Goal: Task Accomplishment & Management: Manage account settings

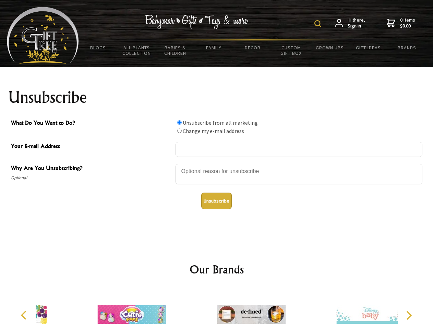
click at [319, 24] on img at bounding box center [318, 23] width 7 height 7
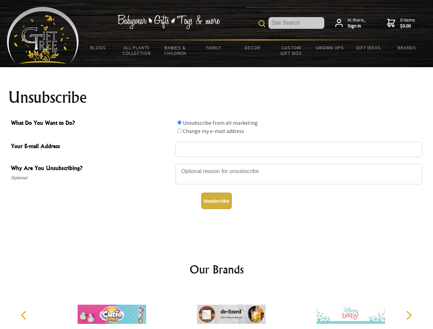
click at [217, 164] on div at bounding box center [299, 175] width 247 height 24
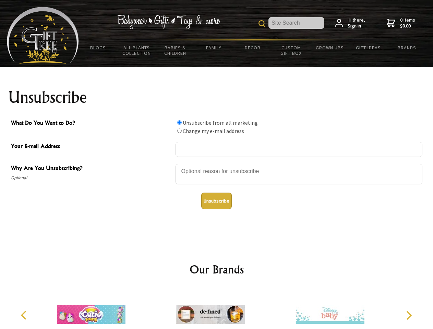
click at [179, 123] on input "What Do You Want to Do?" at bounding box center [179, 122] width 4 height 4
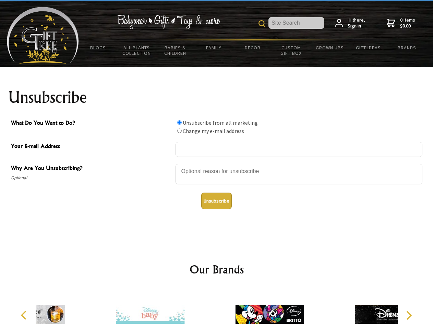
click at [179, 131] on input "What Do You Want to Do?" at bounding box center [179, 131] width 4 height 4
radio input "true"
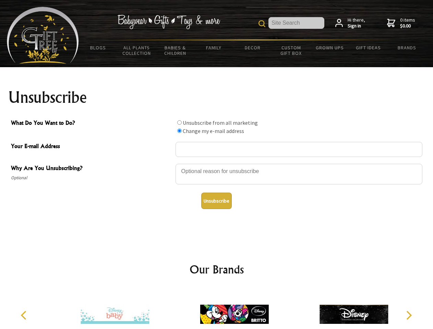
click at [217, 201] on button "Unsubscribe" at bounding box center [216, 201] width 31 height 16
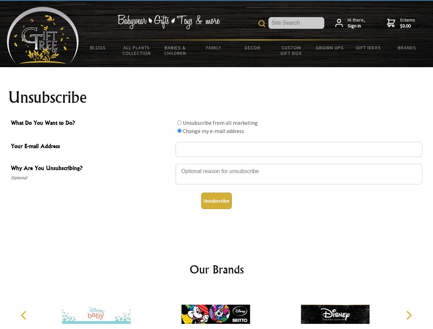
click at [25, 316] on icon "Previous" at bounding box center [24, 315] width 9 height 9
click at [409, 316] on icon "Next" at bounding box center [408, 315] width 9 height 9
